Goal: Navigation & Orientation: Find specific page/section

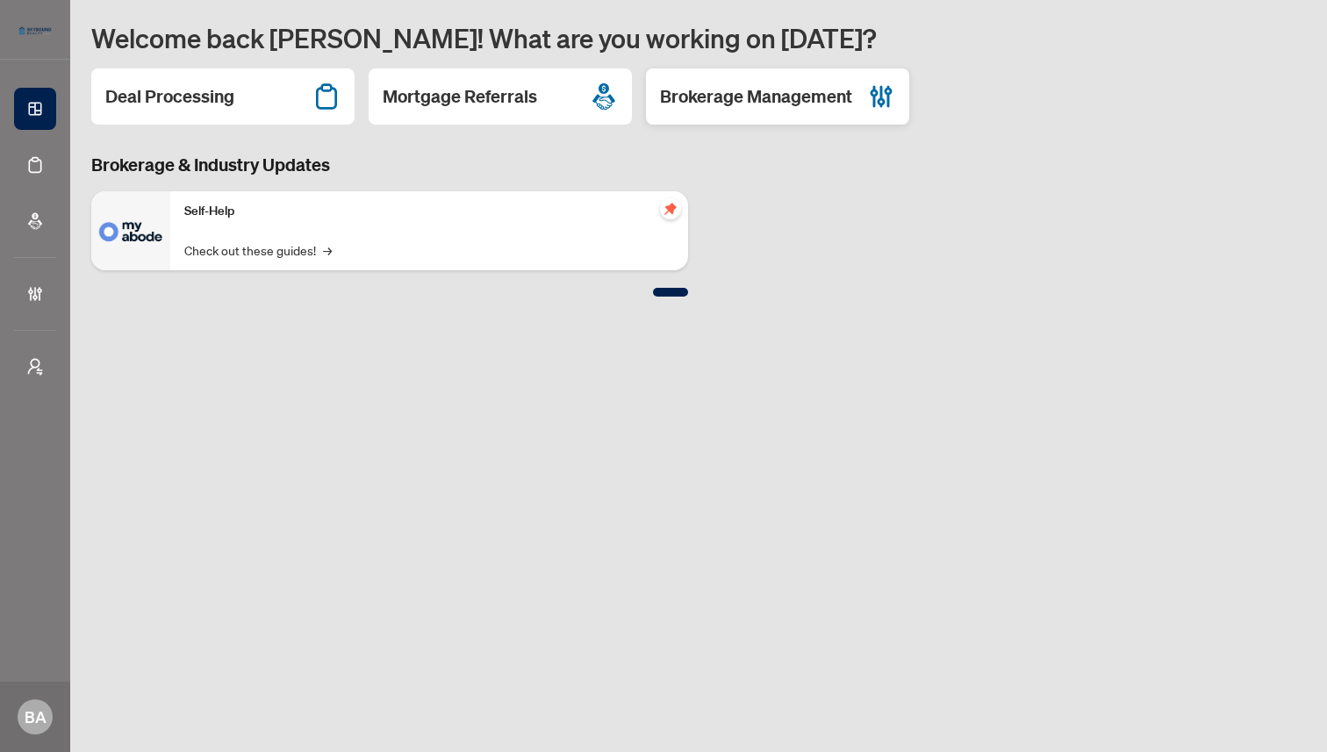
click at [746, 95] on h2 "Brokerage Management" at bounding box center [756, 96] width 192 height 25
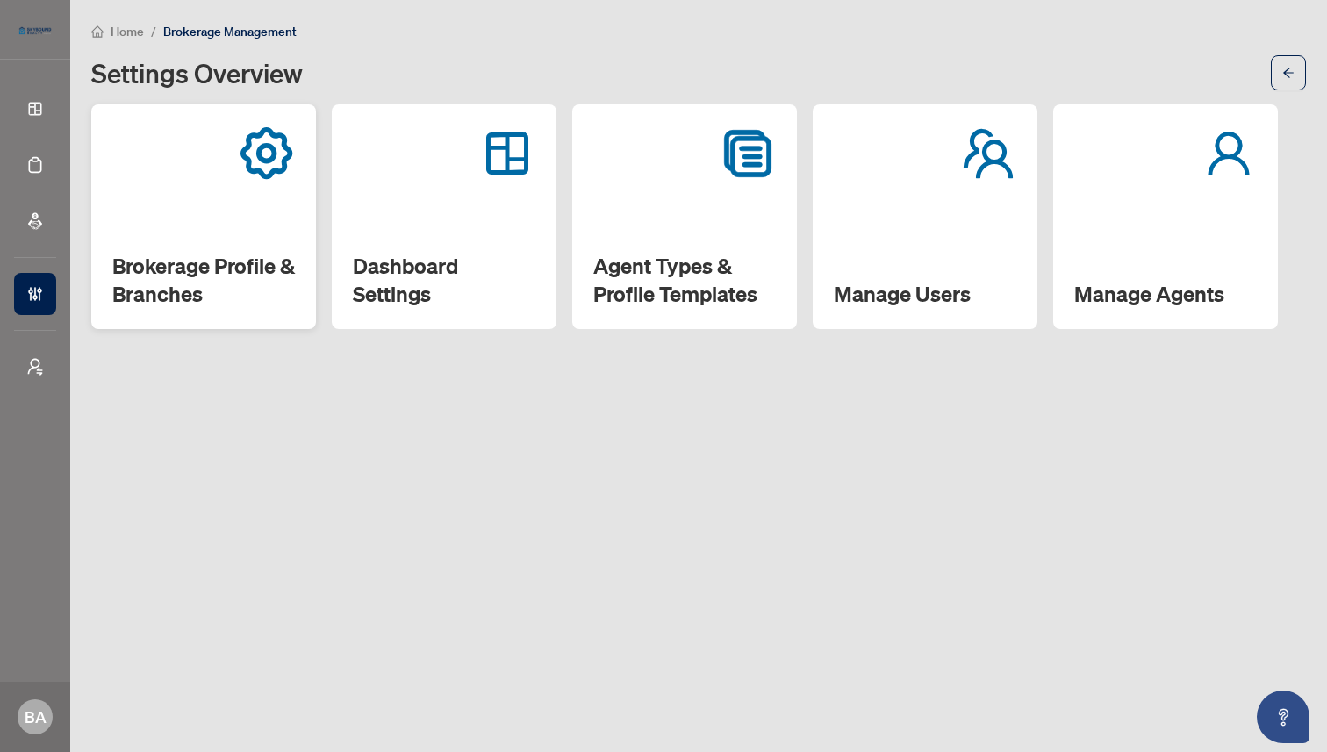
click at [211, 234] on div "Brokerage Profile & Branches" at bounding box center [203, 216] width 225 height 225
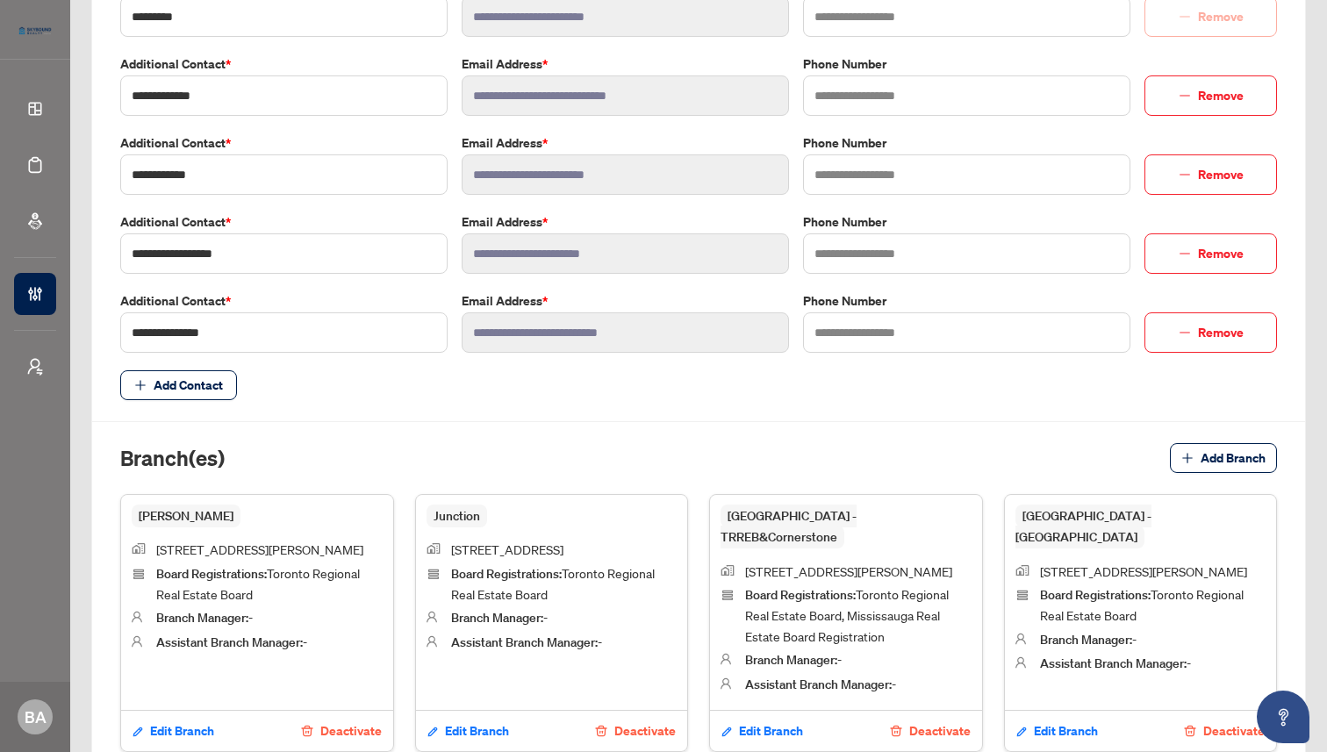
scroll to position [832, 0]
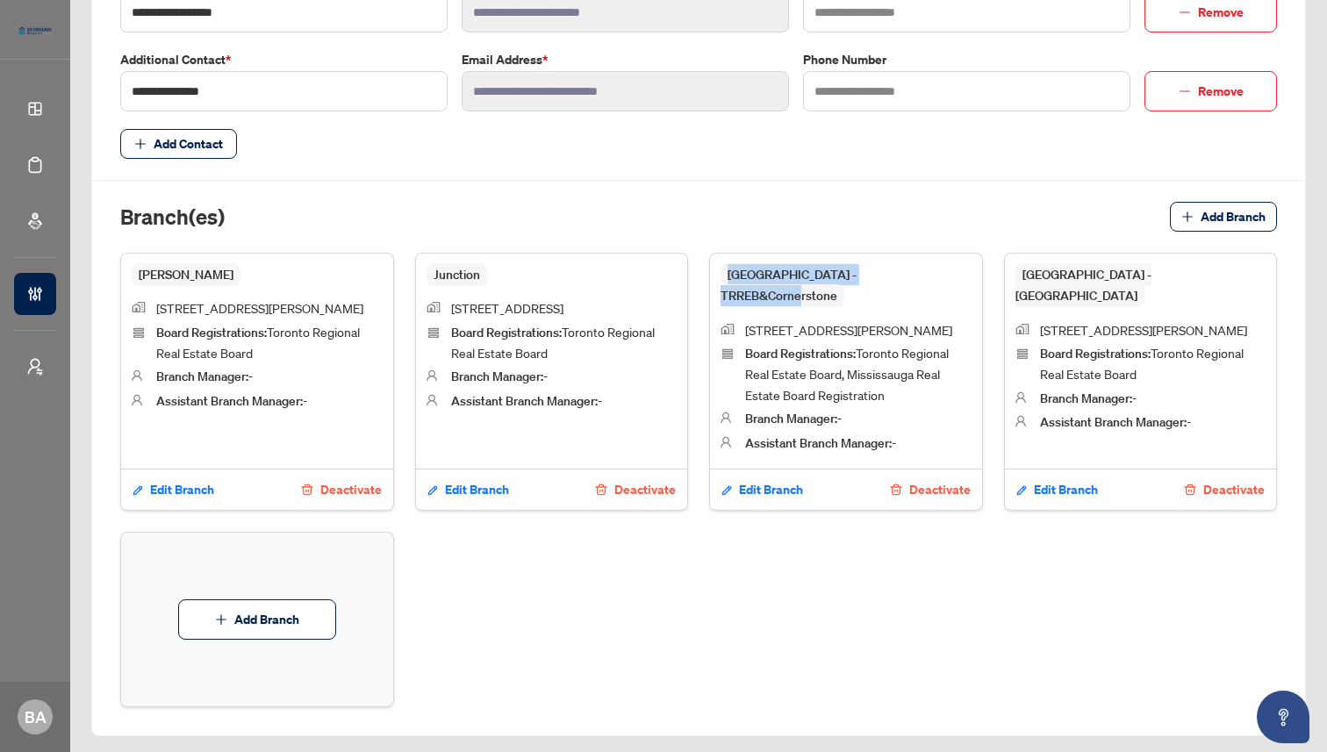
drag, startPoint x: 728, startPoint y: 273, endPoint x: 942, endPoint y: 274, distance: 213.2
click at [942, 274] on div "Mississauga - TRREB&Cornerstone" at bounding box center [845, 285] width 251 height 43
copy span "Mississauga - TRREB&Cornerstone"
drag, startPoint x: 1021, startPoint y: 274, endPoint x: 1158, endPoint y: 274, distance: 136.9
click at [1158, 274] on div "Mississauga - TRREB" at bounding box center [1140, 285] width 251 height 43
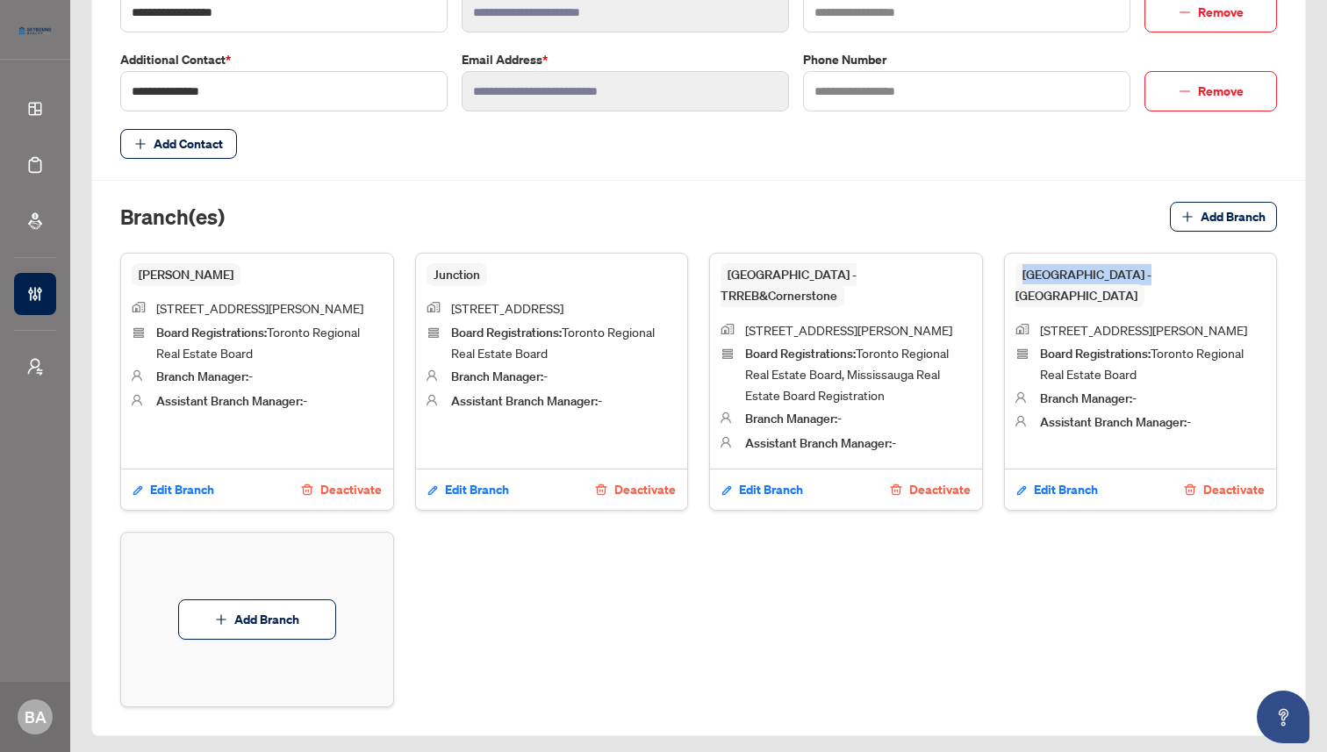
copy span "Mississauga - TRREB"
click at [749, 223] on div "Branch(es) Add Branch" at bounding box center [698, 227] width 1157 height 51
click at [514, 597] on div "Danforth 760 Pape Avenue, Toronto, ON, Canada Board Registrations : Toronto Reg…" at bounding box center [698, 480] width 1157 height 455
click at [513, 596] on div "Danforth 760 Pape Avenue, Toronto, ON, Canada Board Registrations : Toronto Reg…" at bounding box center [698, 480] width 1157 height 455
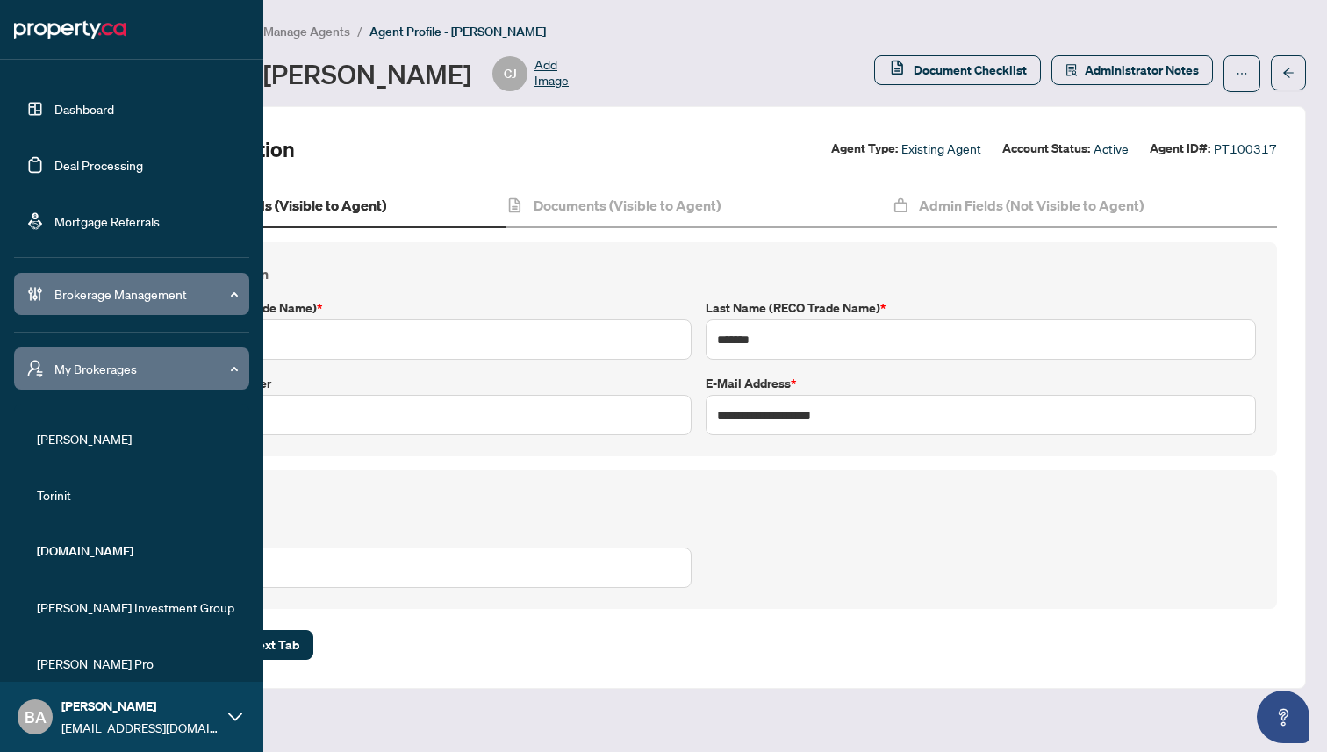
click at [95, 109] on link "Dashboard" at bounding box center [84, 109] width 60 height 16
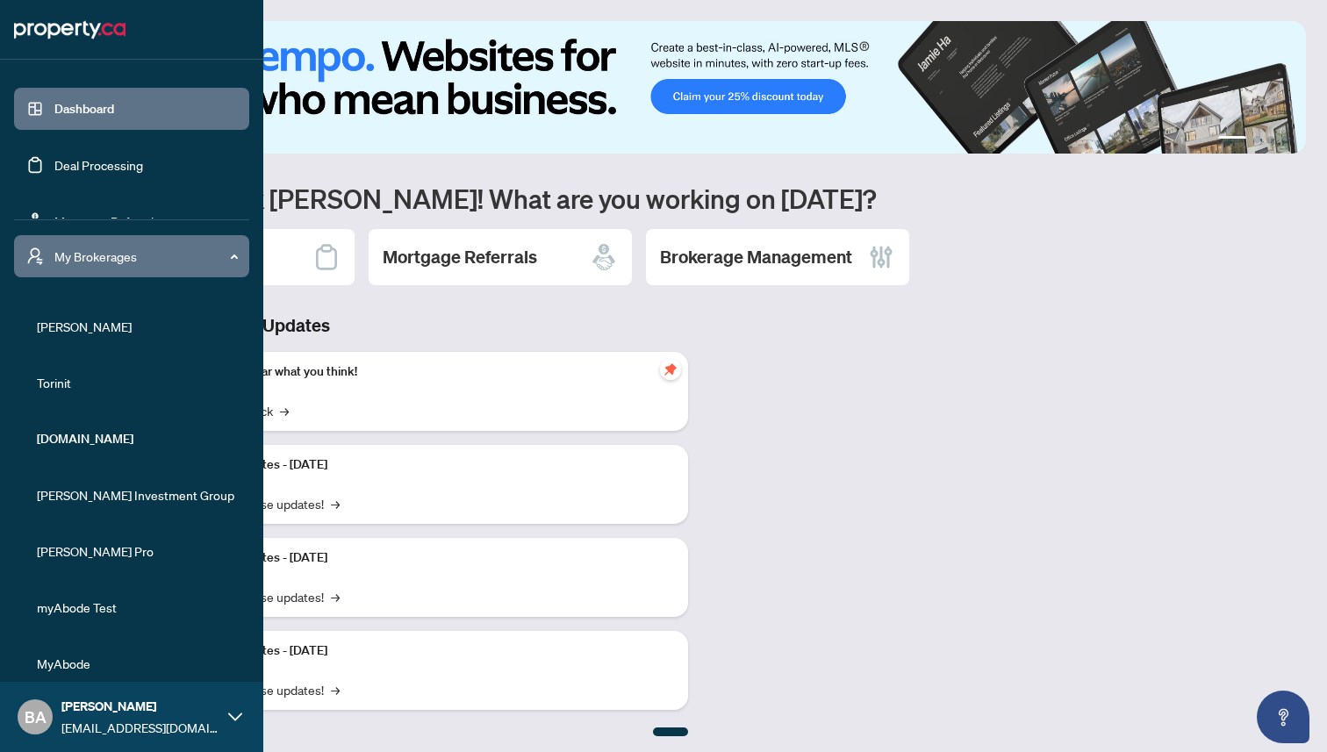
click at [174, 257] on span "My Brokerages" at bounding box center [145, 256] width 183 height 19
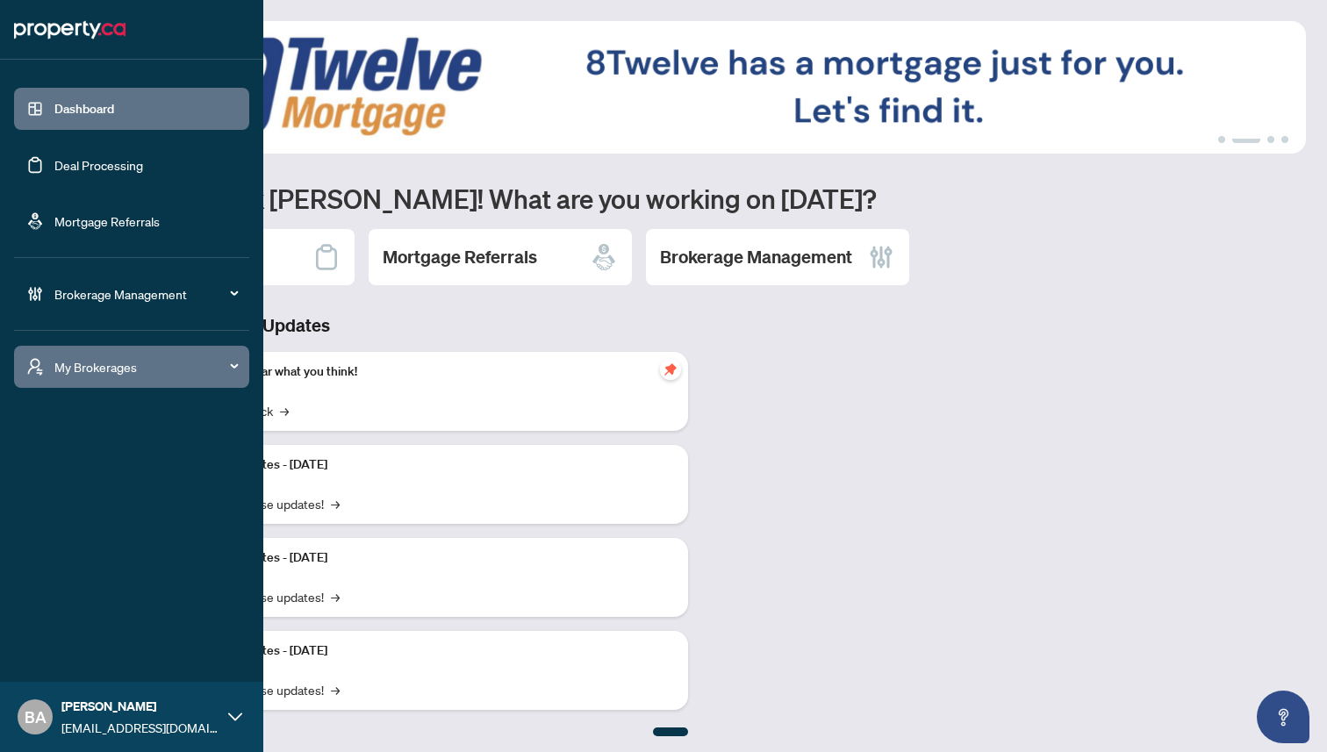
click at [94, 295] on span "Brokerage Management" at bounding box center [145, 293] width 183 height 19
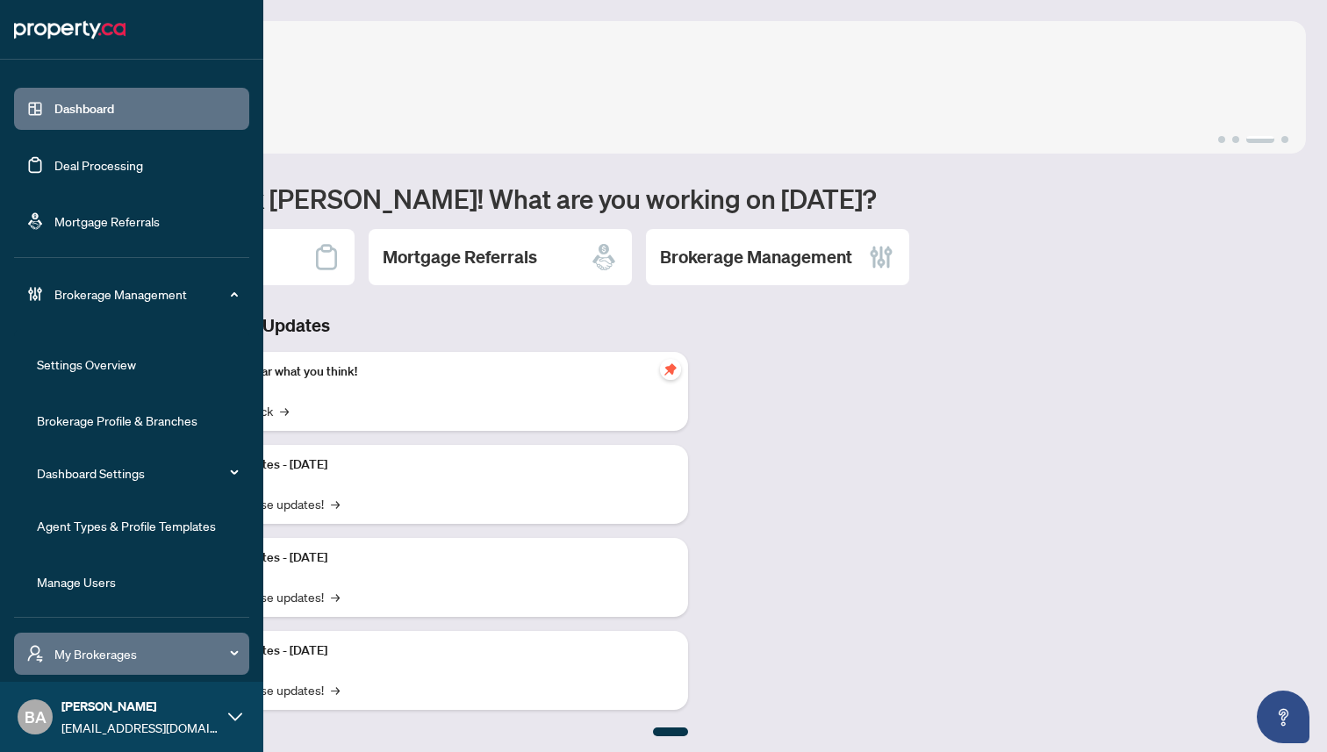
scroll to position [57, 0]
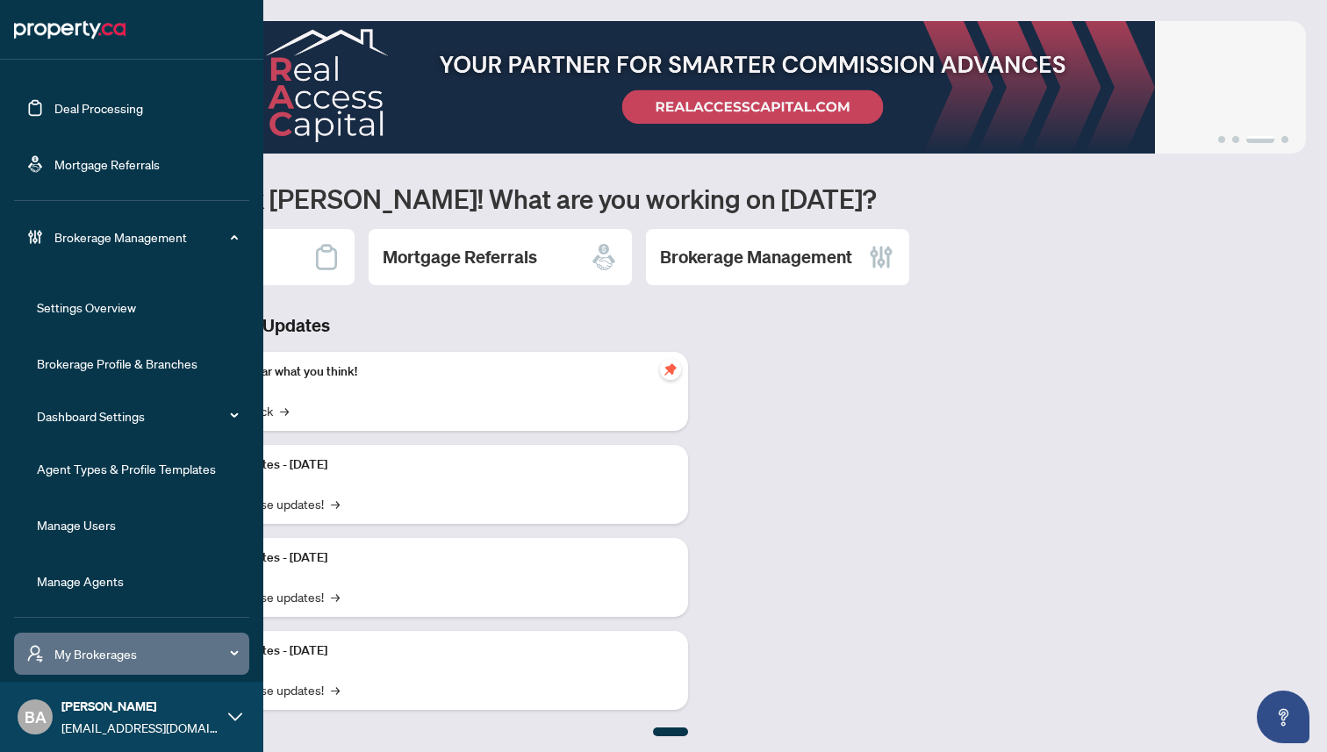
click at [91, 582] on link "Manage Agents" at bounding box center [80, 581] width 87 height 16
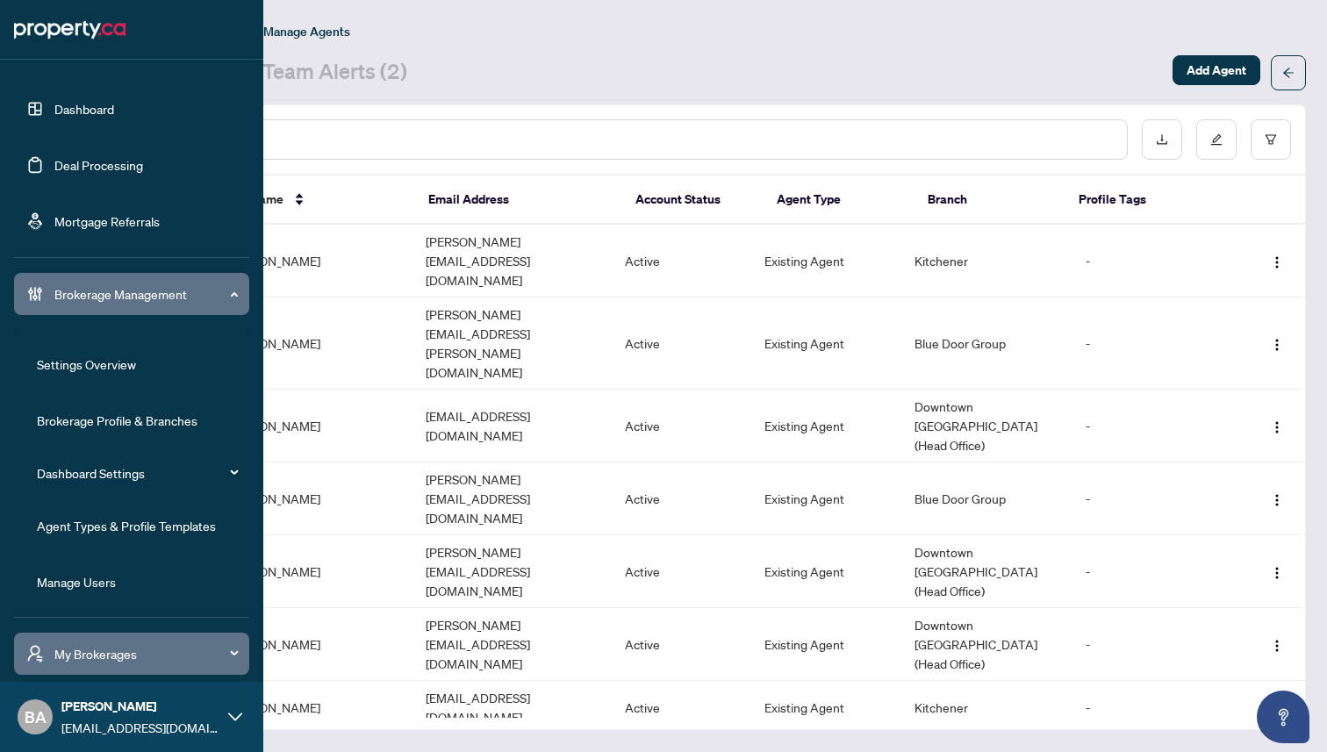
click at [101, 417] on link "Brokerage Profile & Branches" at bounding box center [117, 420] width 161 height 16
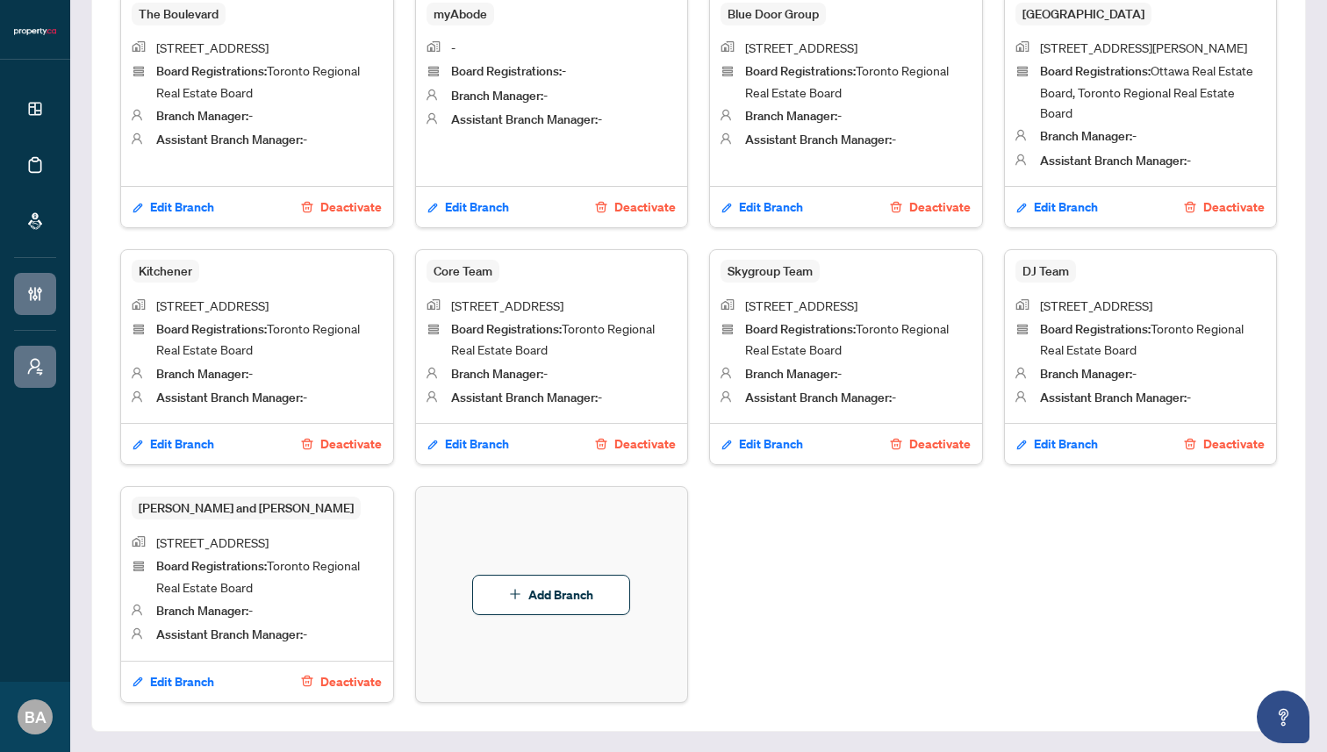
scroll to position [1120, 0]
click at [402, 535] on div "Downtown [GEOGRAPHIC_DATA] (Head Office) [STREET_ADDRESS] Board Registrations :…" at bounding box center [698, 217] width 1157 height 970
drag, startPoint x: 212, startPoint y: 312, endPoint x: 158, endPoint y: 289, distance: 59.0
click at [158, 295] on span "[STREET_ADDRESS]" at bounding box center [212, 305] width 112 height 20
copy span "[STREET_ADDRESS]"
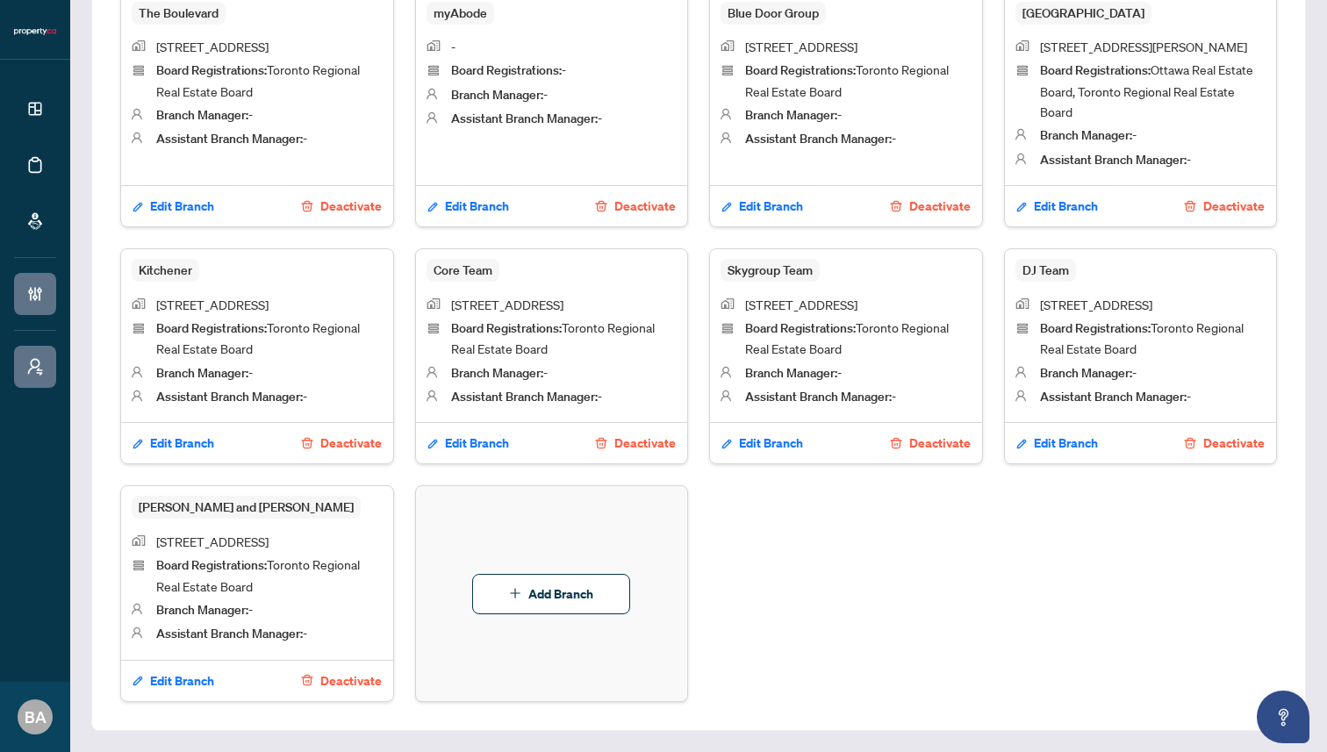
click at [809, 567] on div "Downtown [GEOGRAPHIC_DATA] (Head Office) [STREET_ADDRESS] Board Registrations :…" at bounding box center [698, 217] width 1157 height 970
